Goal: Transaction & Acquisition: Download file/media

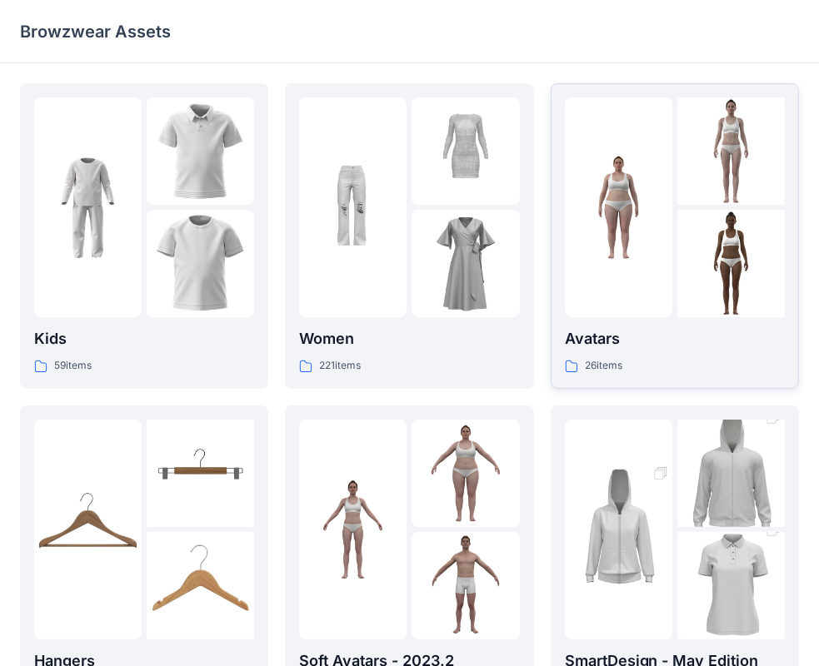
click at [633, 357] on div "26 items" at bounding box center [675, 365] width 220 height 17
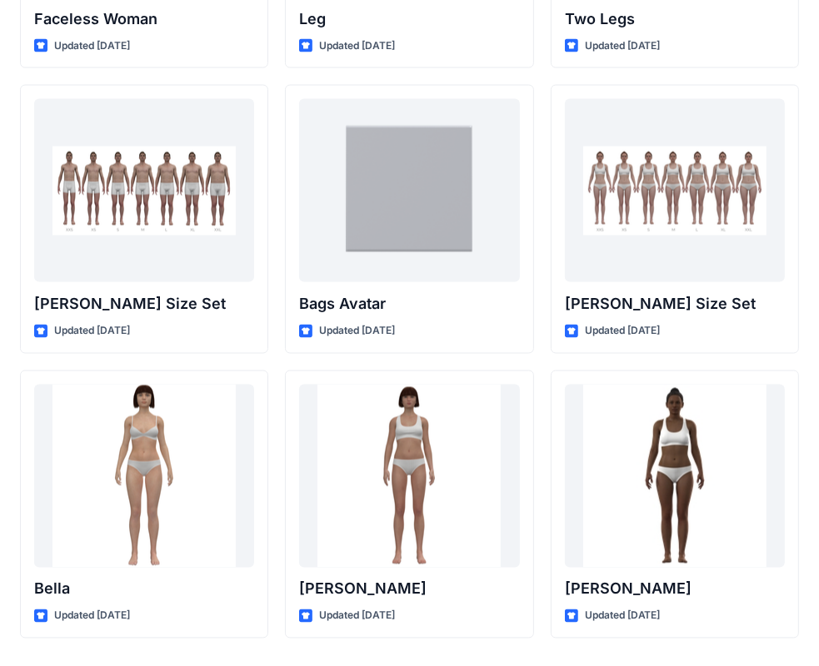
scroll to position [1740, 0]
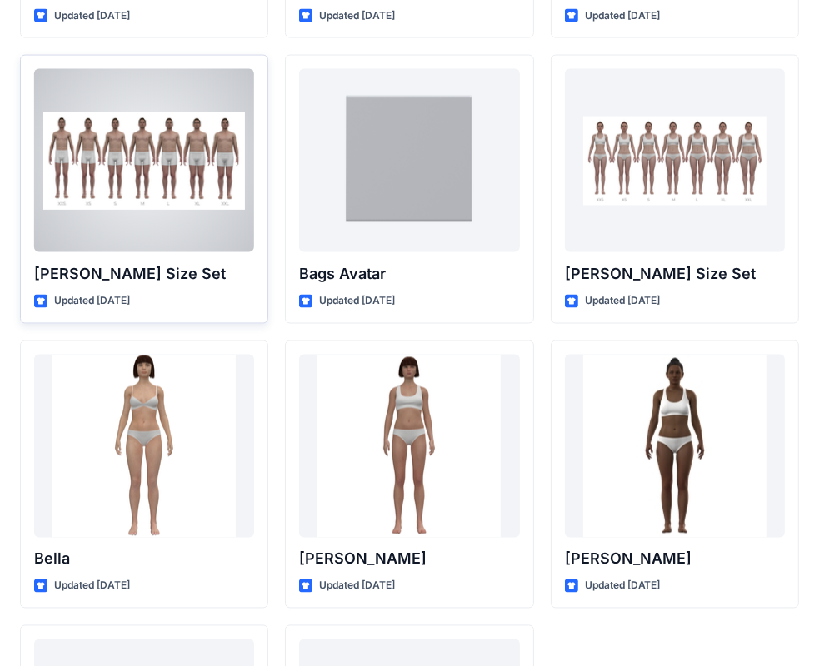
click at [121, 259] on div "[PERSON_NAME] Size Set Updated [DATE]" at bounding box center [144, 189] width 248 height 269
click at [125, 267] on p "[PERSON_NAME] Size Set" at bounding box center [144, 273] width 220 height 23
click at [142, 216] on div at bounding box center [144, 160] width 220 height 183
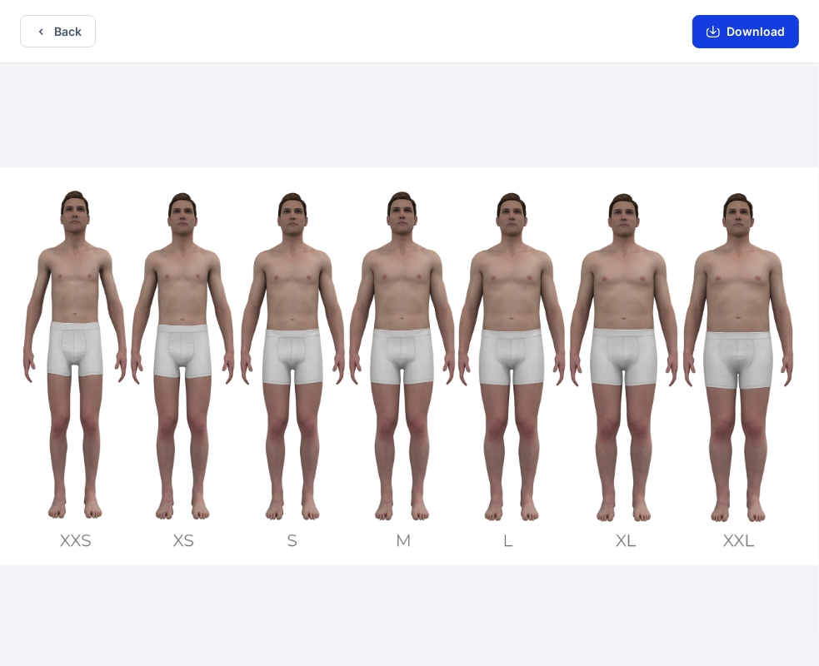
click at [746, 35] on button "Download" at bounding box center [745, 31] width 107 height 33
